Goal: Task Accomplishment & Management: Use online tool/utility

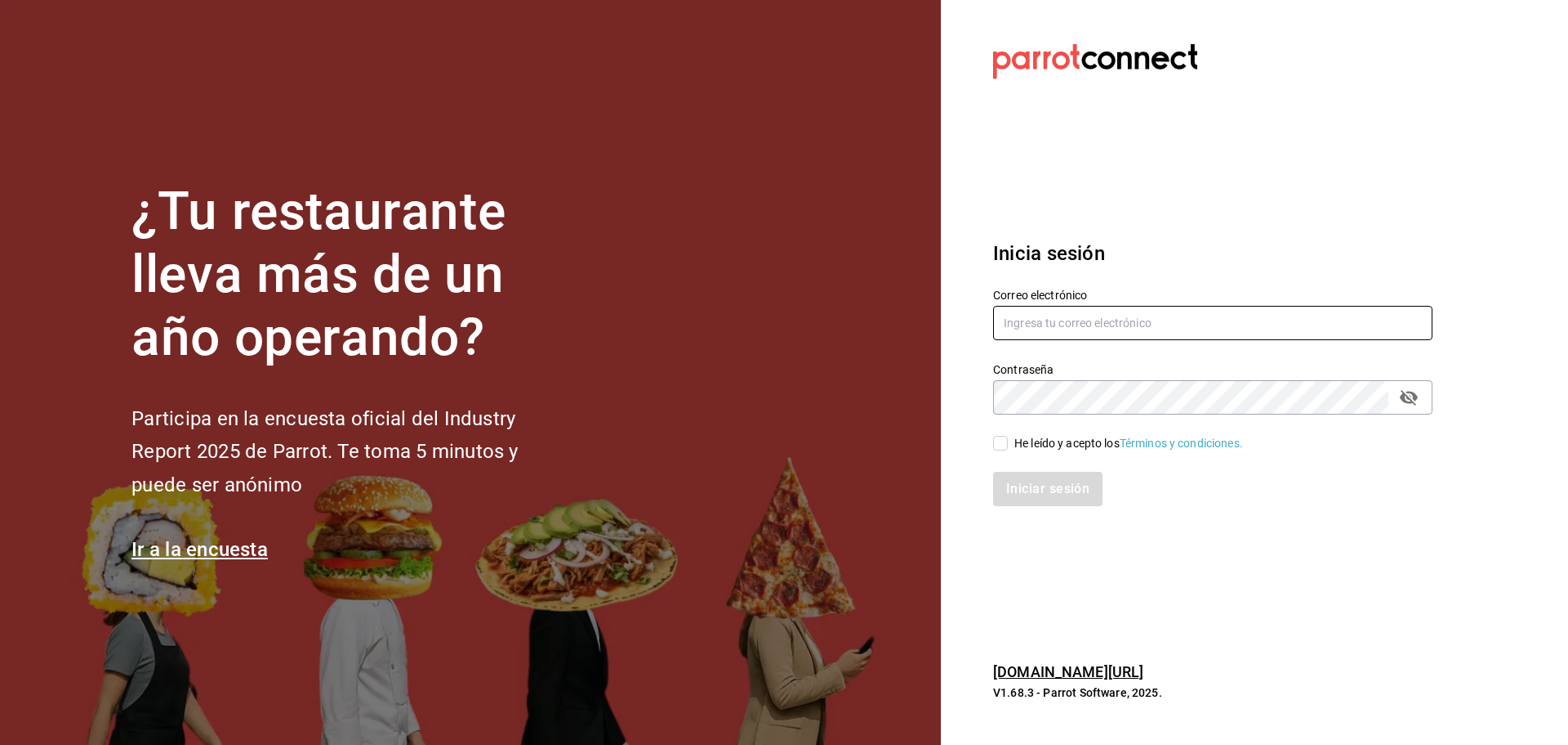
type input "[EMAIL_ADDRESS][DOMAIN_NAME]"
click at [998, 445] on input "He leído y acepto los Términos y condiciones." at bounding box center [1000, 443] width 14 height 14
checkbox input "true"
click at [998, 488] on button "Iniciar sesión" at bounding box center [1049, 488] width 111 height 34
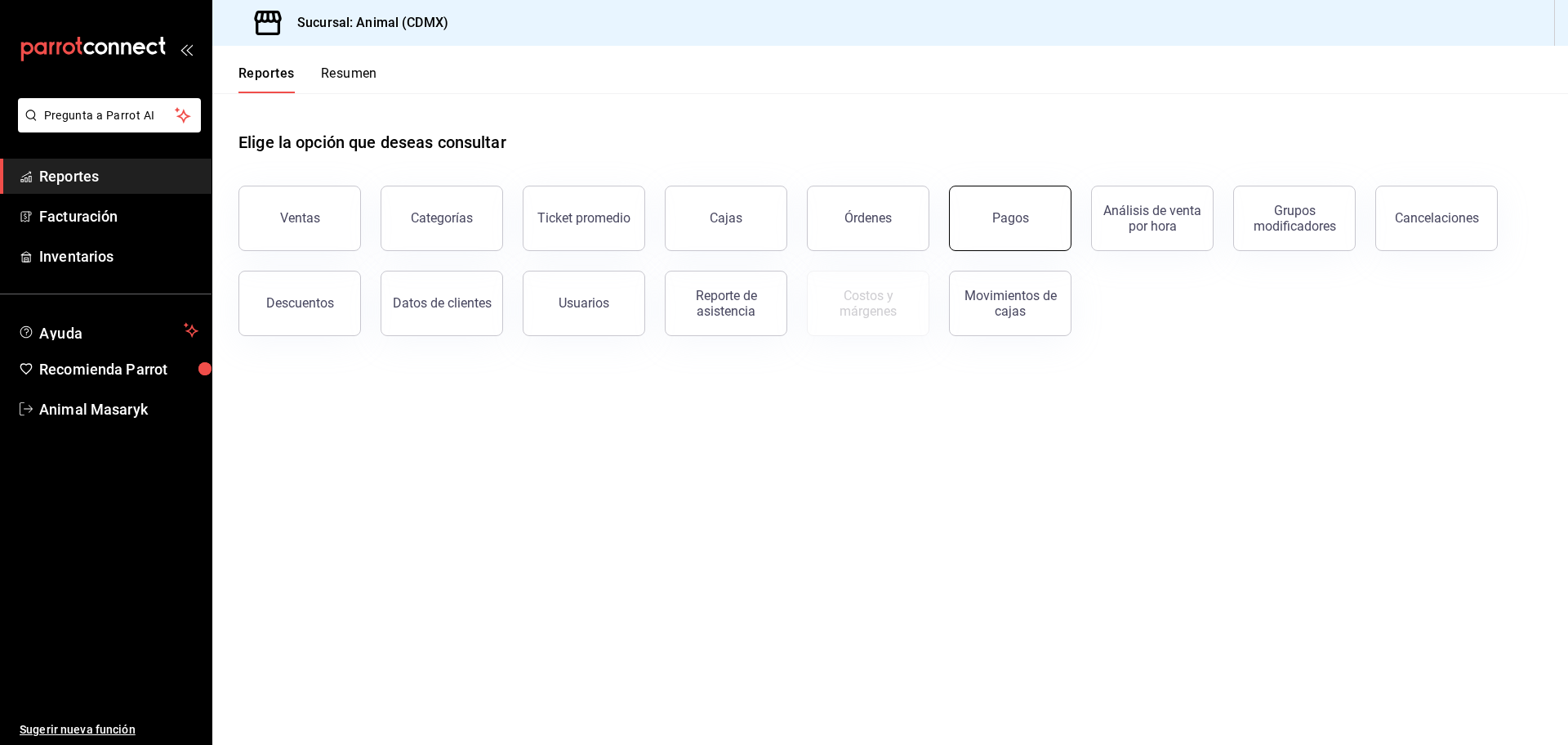
click at [1036, 224] on button "Pagos" at bounding box center [1010, 218] width 123 height 66
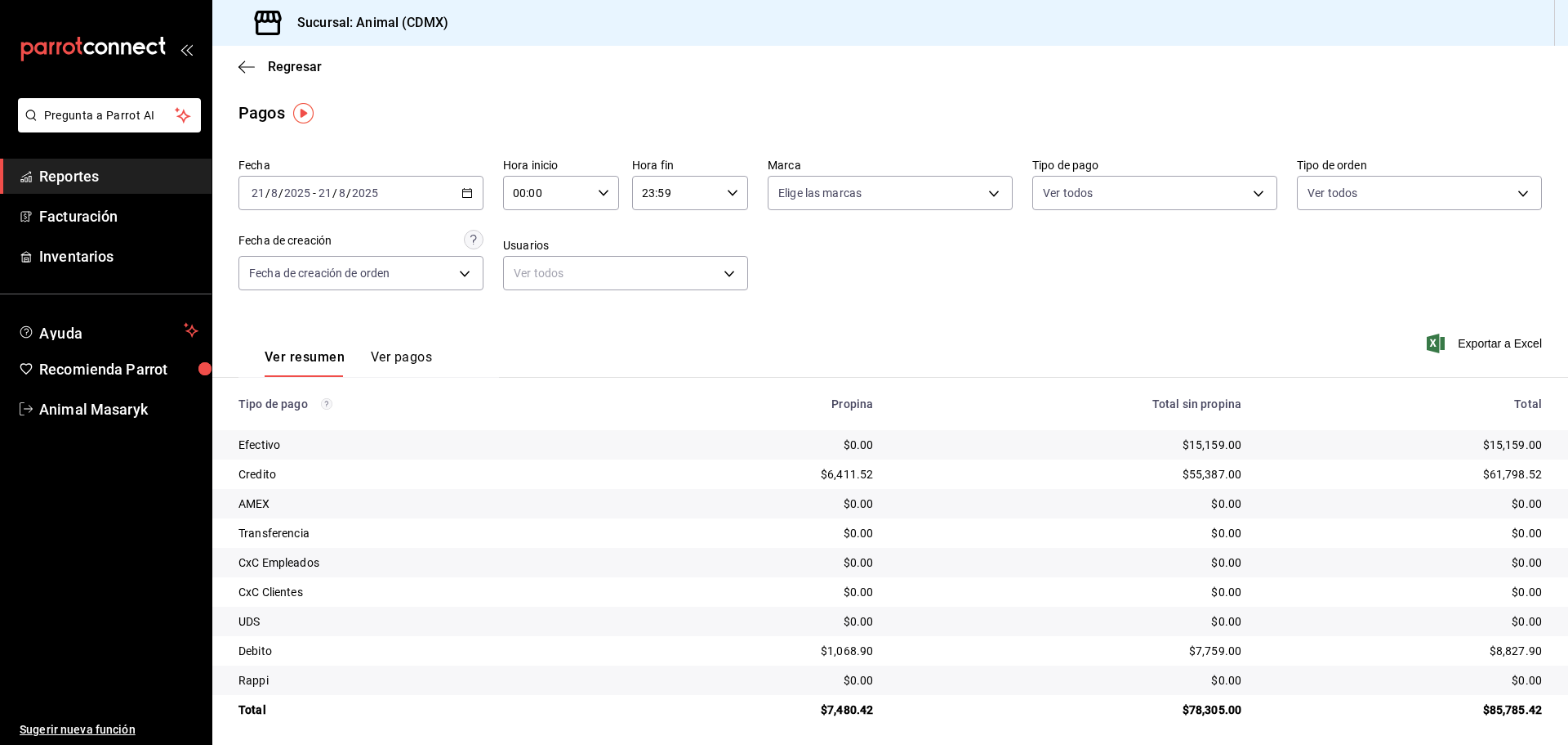
click at [582, 205] on input "00:00" at bounding box center [547, 193] width 88 height 32
click at [529, 316] on span "04" at bounding box center [530, 310] width 32 height 13
type input "04:00"
click at [763, 238] on div at bounding box center [784, 372] width 1568 height 745
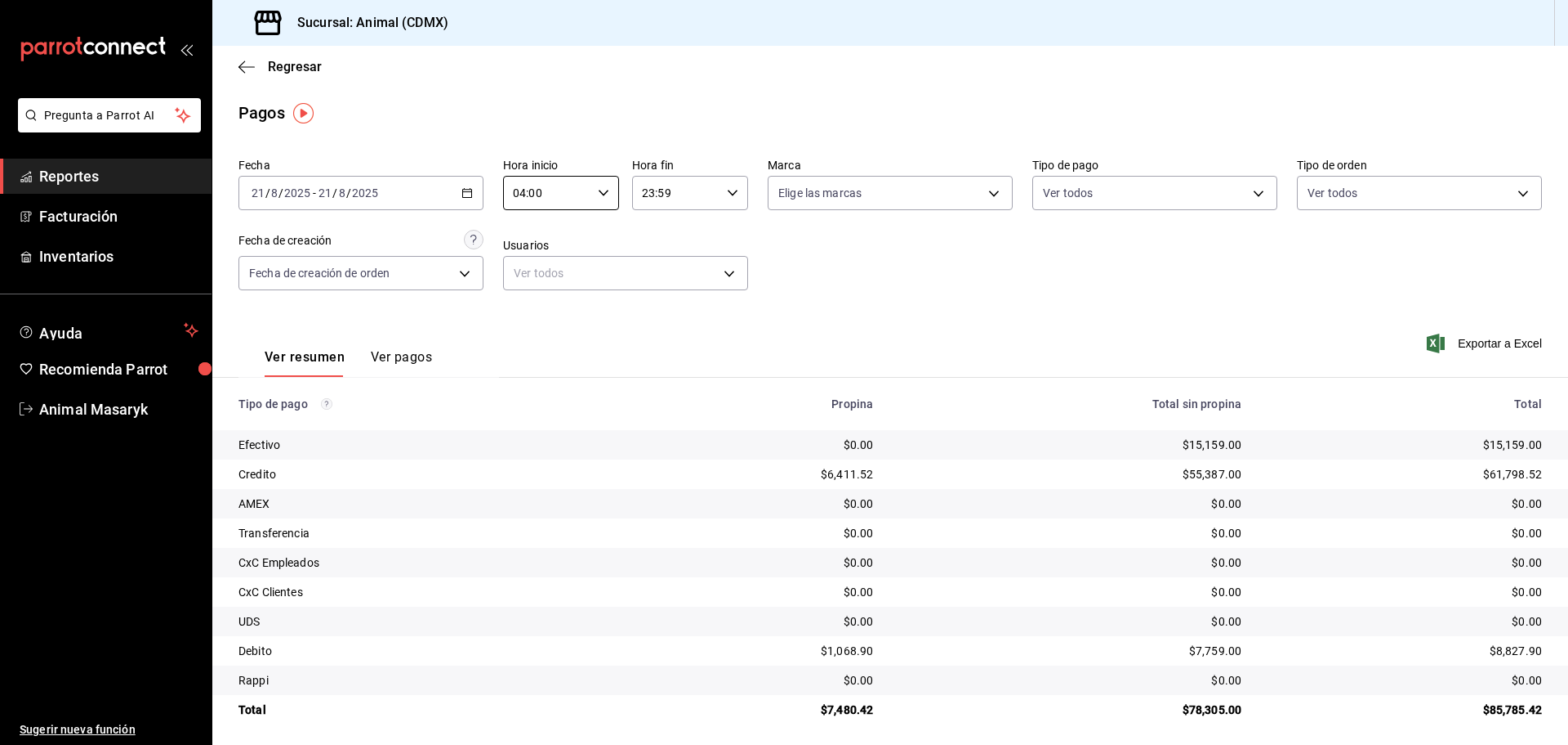
click at [944, 188] on body "Pregunta a Parrot AI Reportes Facturación Inventarios Ayuda Recomienda Parrot A…" at bounding box center [784, 372] width 1568 height 745
click at [931, 246] on li "Ver todas" at bounding box center [884, 255] width 241 height 48
type input "cb0f6aec-1481-4e37-861c-bab9b3a65b14"
checkbox input "true"
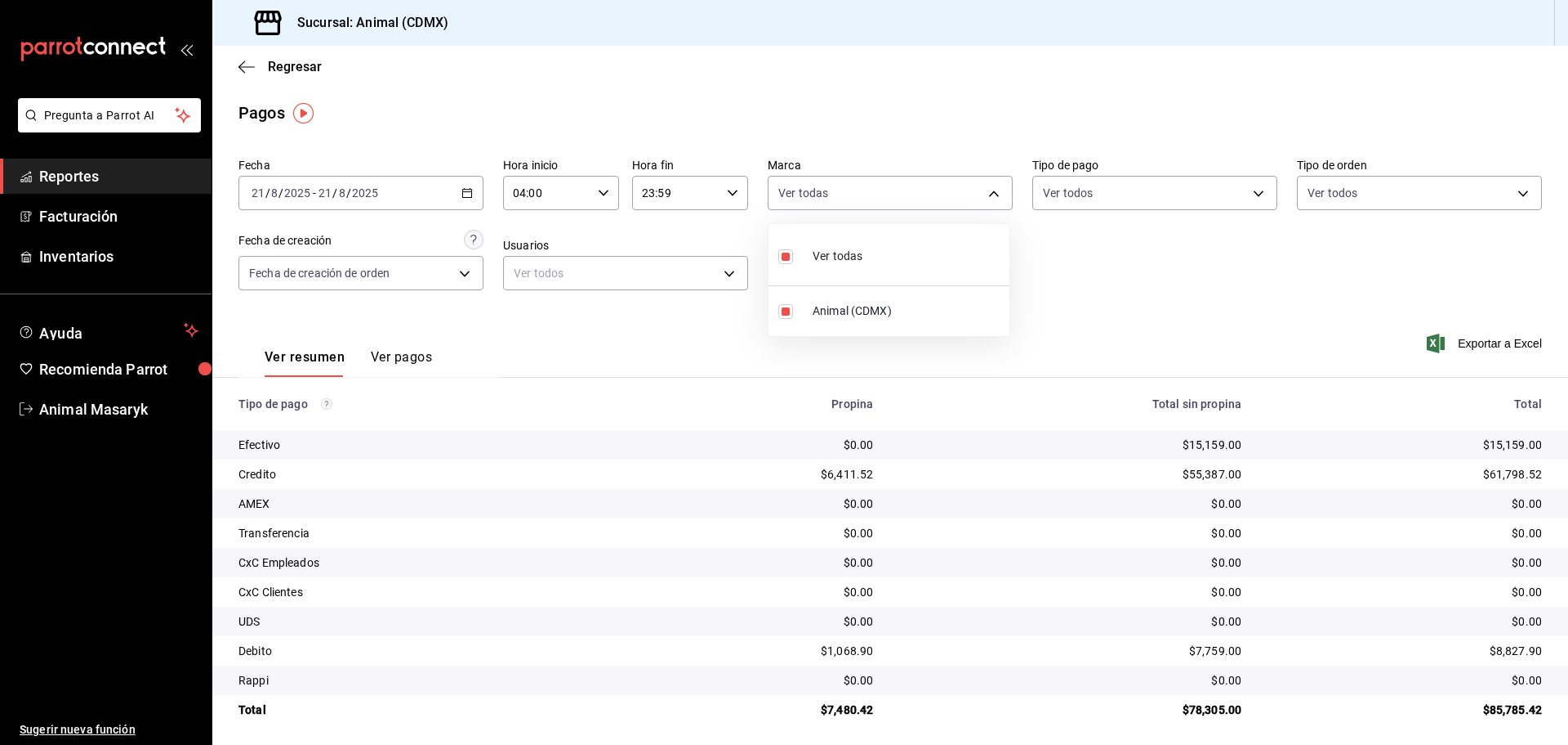
click at [1203, 238] on div at bounding box center [784, 372] width 1568 height 745
click at [1244, 190] on body "Pregunta a Parrot AI Reportes Facturación Inventarios Ayuda Recomienda Parrot A…" at bounding box center [784, 372] width 1568 height 745
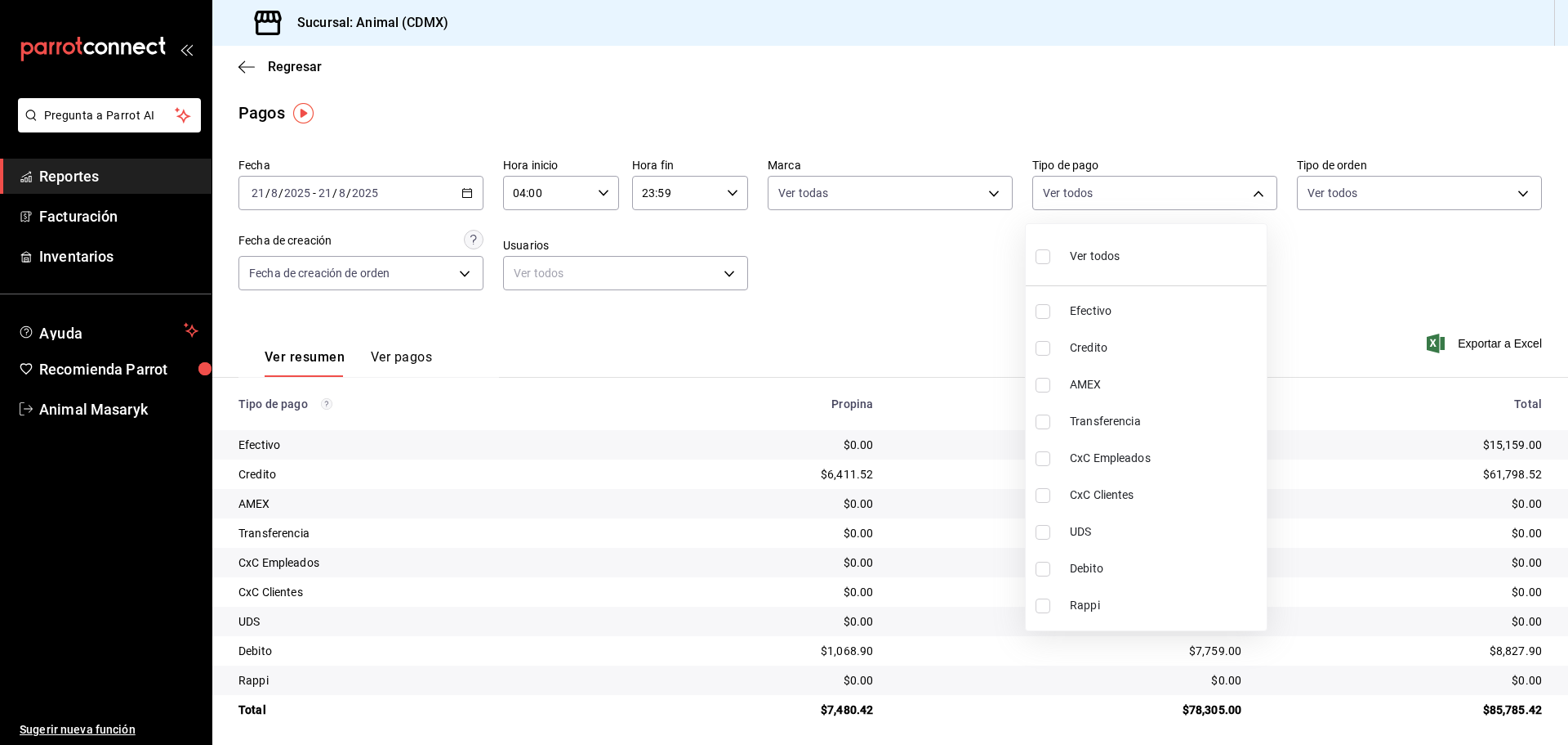
click at [1170, 265] on li "Ver todos" at bounding box center [1146, 255] width 241 height 48
type input "42f515b5-d78a-4538-9fd6-dd91ca8c9d0d,09d93f3d-83f8-4294-bef9-640bdbafd8e4,c0bfe…"
checkbox input "true"
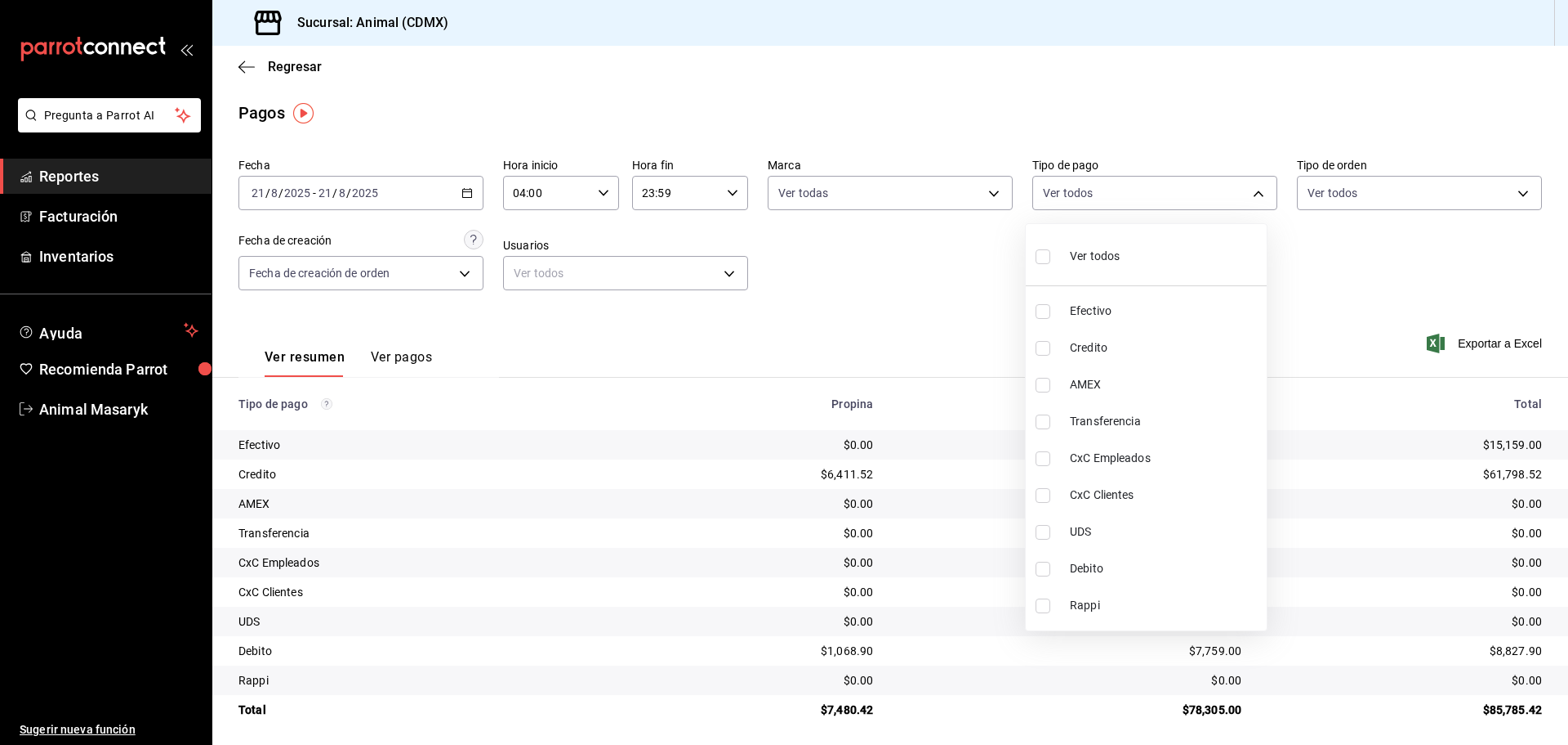
checkbox input "true"
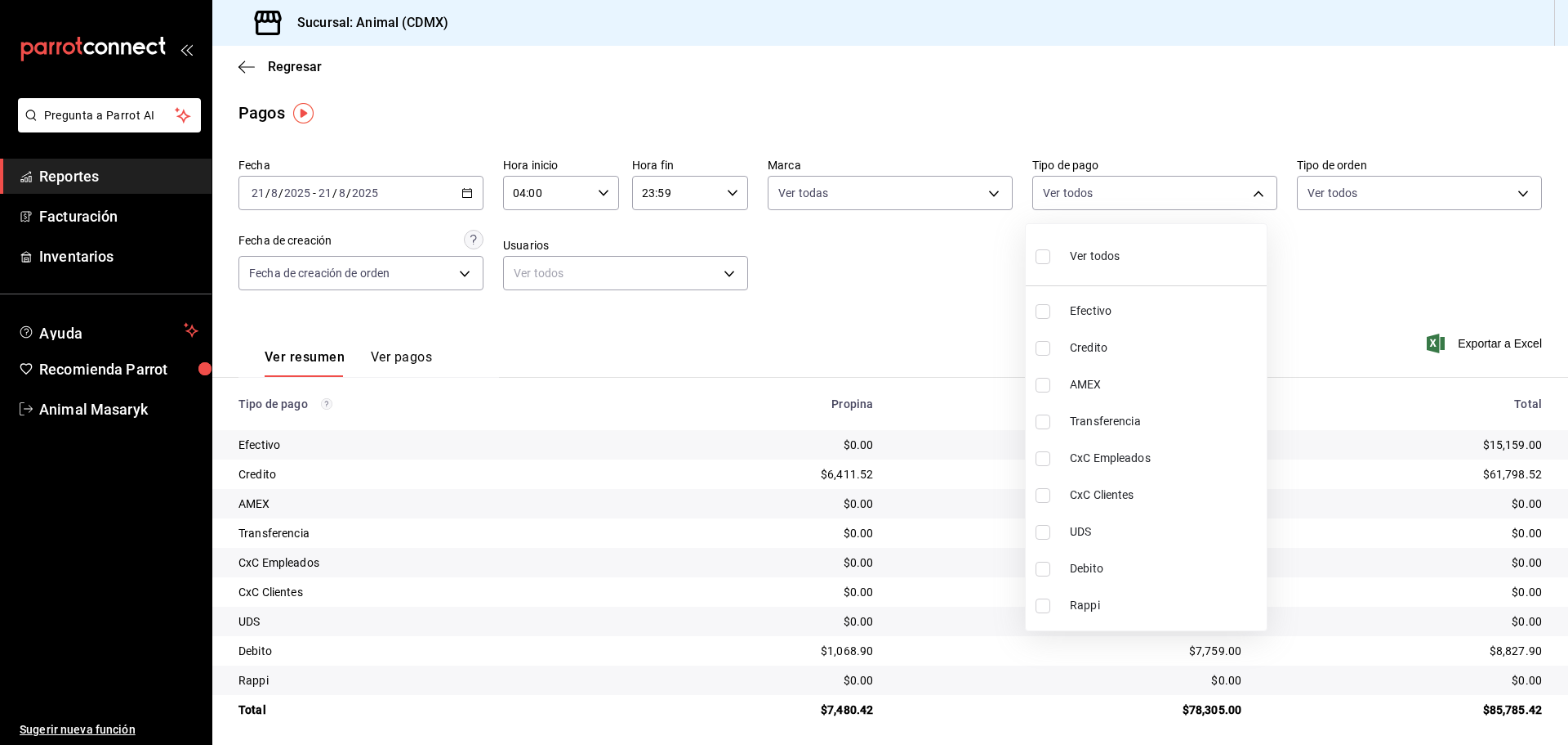
checkbox input "true"
click at [1375, 253] on div at bounding box center [784, 372] width 1568 height 745
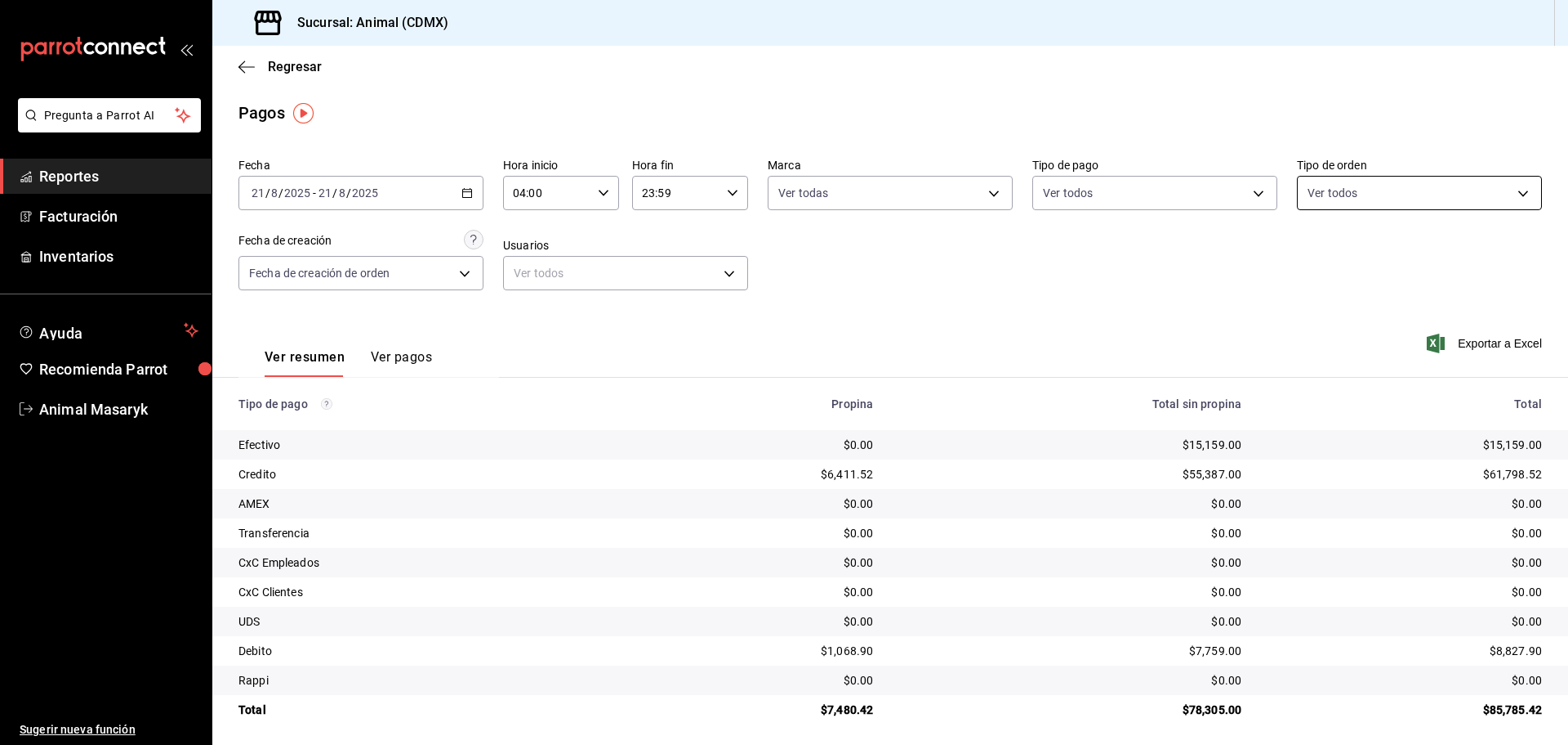
click at [1402, 199] on body "Pregunta a Parrot AI Reportes Facturación Inventarios Ayuda Recomienda Parrot A…" at bounding box center [784, 372] width 1568 height 745
click at [1345, 254] on span "Ver todos" at bounding box center [1357, 256] width 50 height 17
type input "ad44a823-99d3-4372-a913-4cf57f2a9ac0,b8ee5ff1-85c8-4a81-aa51-555e6c8ba0c6,EXTER…"
checkbox input "true"
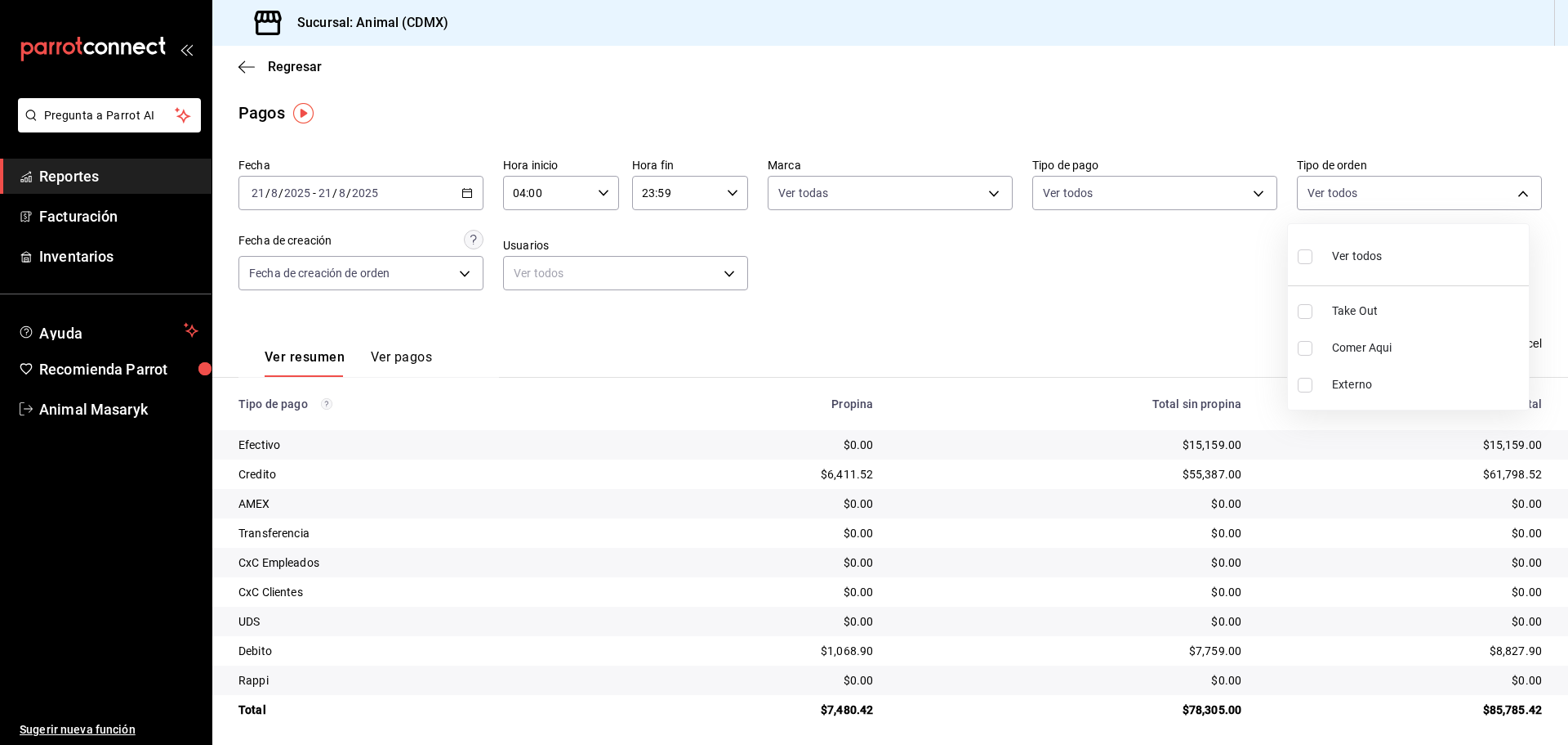
checkbox input "true"
click at [1107, 299] on div at bounding box center [784, 372] width 1568 height 745
